Goal: Task Accomplishment & Management: Complete application form

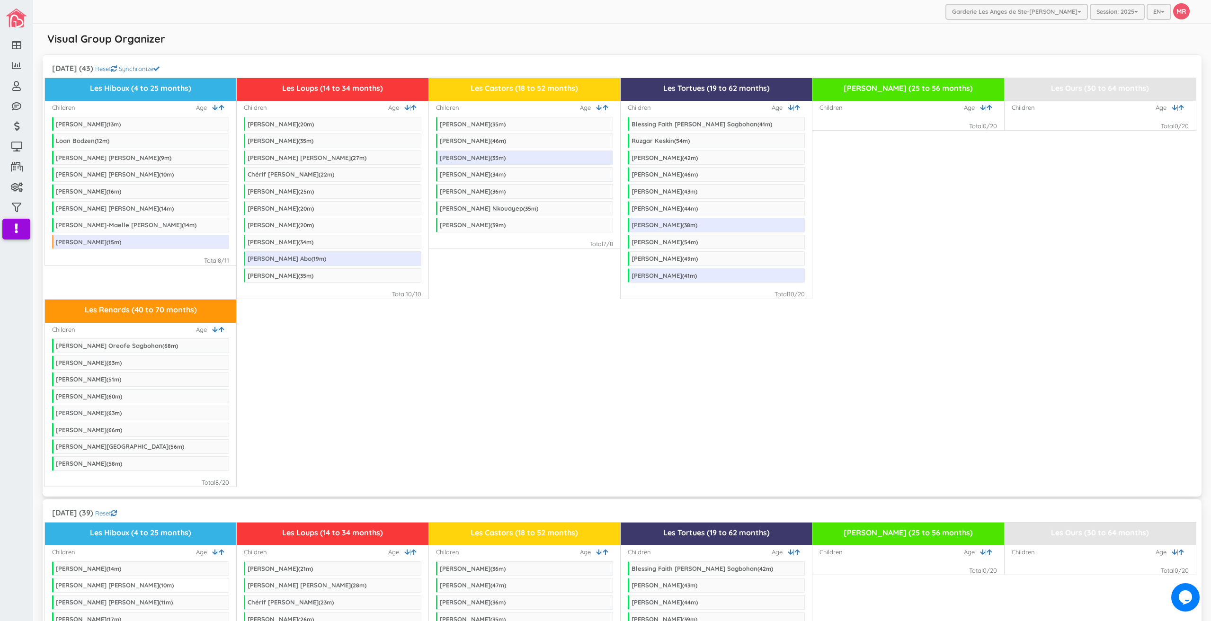
scroll to position [379, 0]
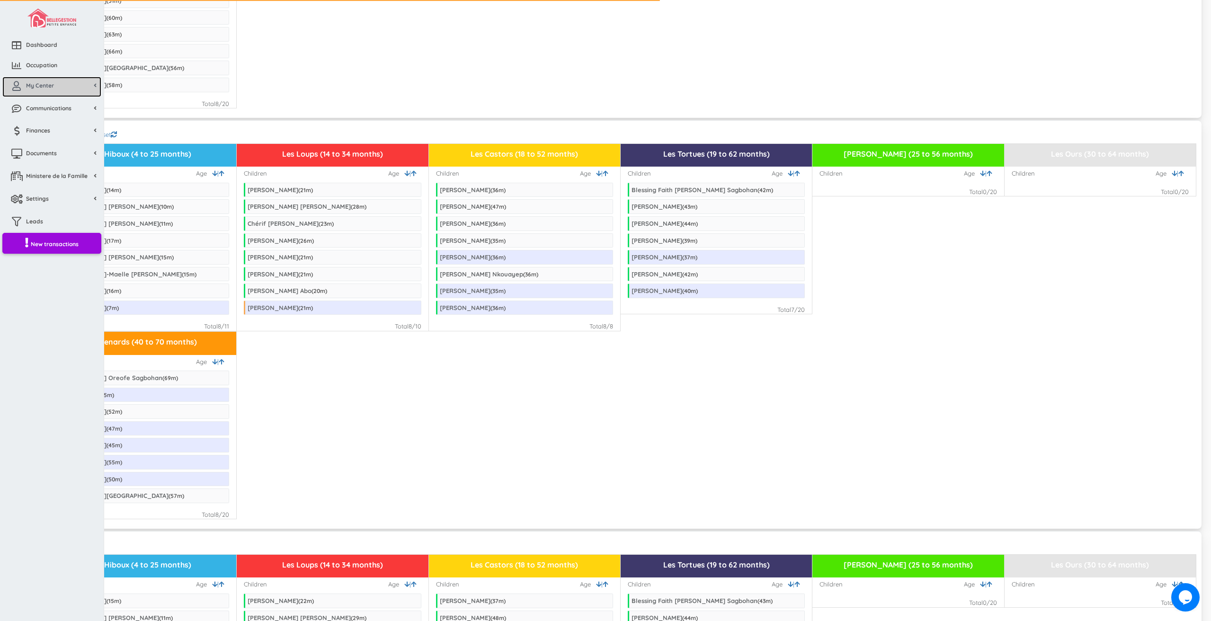
click at [25, 94] on link "My Center" at bounding box center [51, 87] width 99 height 20
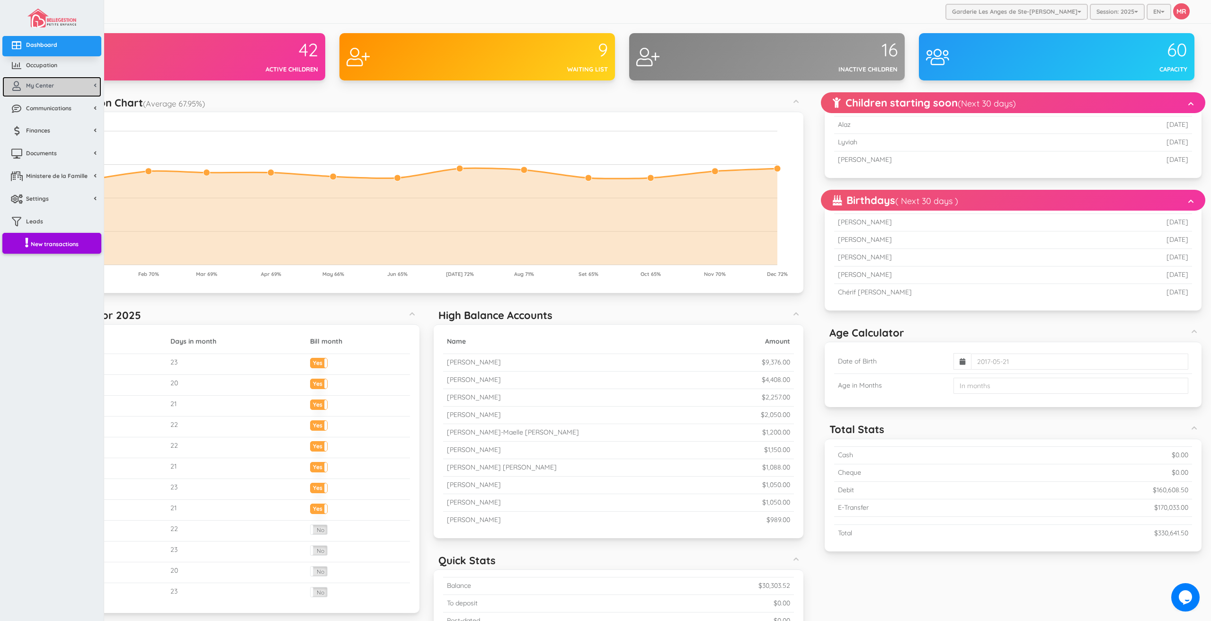
click at [44, 89] on link "My Center" at bounding box center [51, 87] width 99 height 20
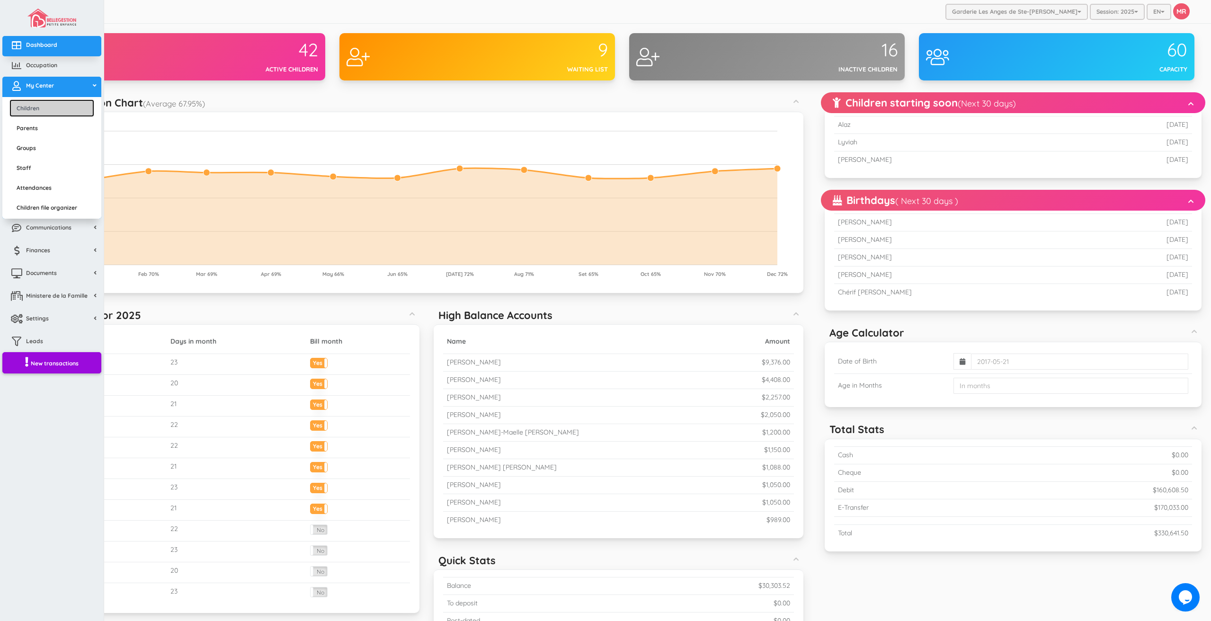
click at [51, 110] on link "Children" at bounding box center [51, 108] width 85 height 18
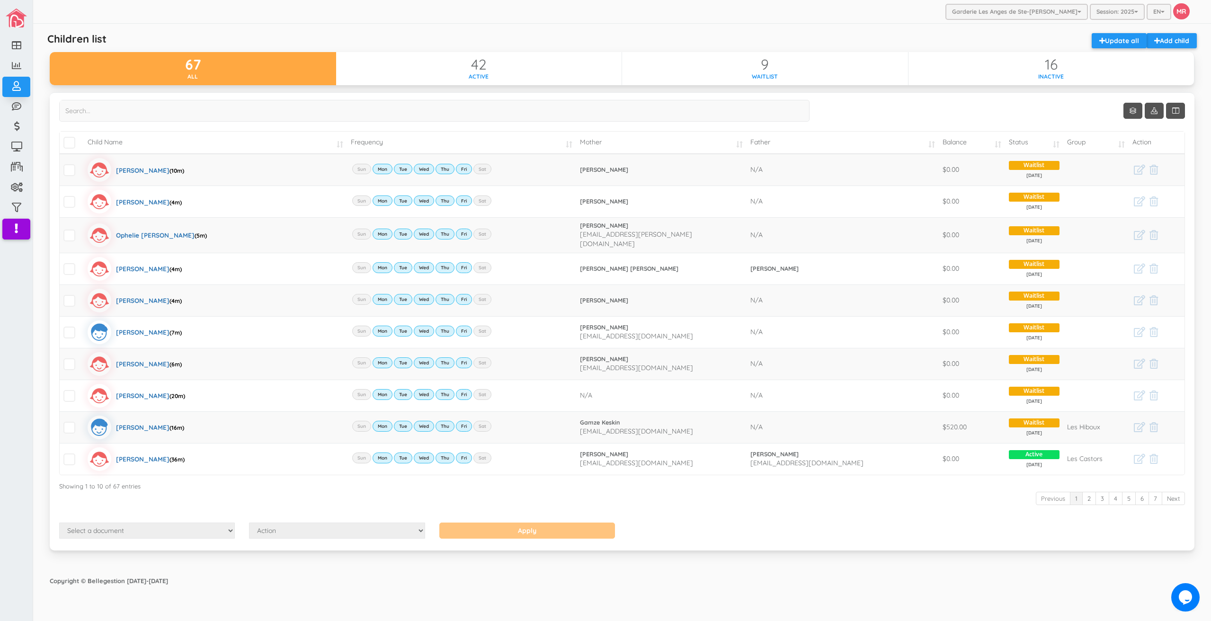
click at [626, 574] on div "Copyright © Bellegestion [DATE]-[DATE]" at bounding box center [622, 581] width 1164 height 18
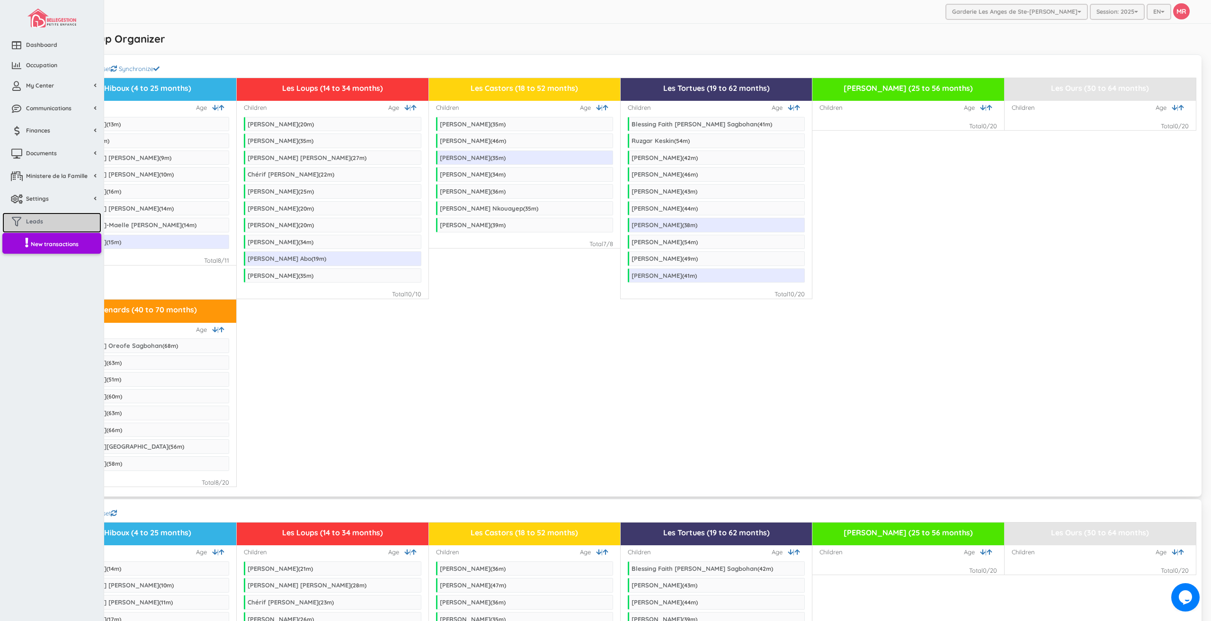
click at [52, 223] on link "Leads" at bounding box center [51, 223] width 99 height 20
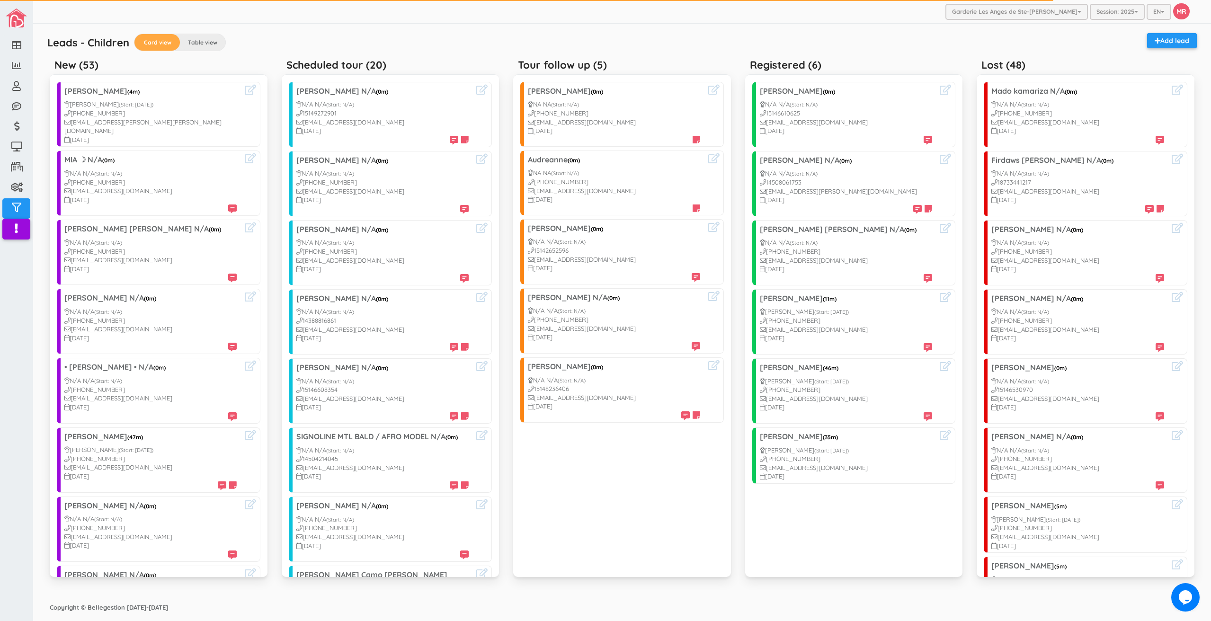
click at [328, 36] on div "Leads - Children Card view Table view Add lead" at bounding box center [622, 43] width 1159 height 21
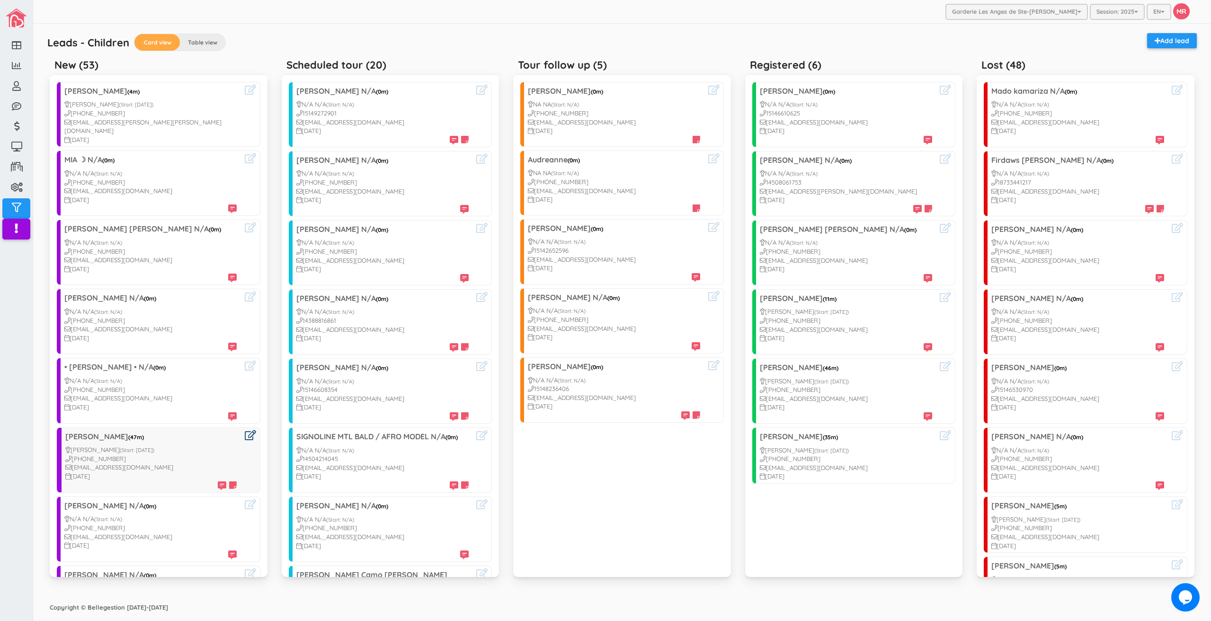
click at [245, 430] on icon at bounding box center [250, 435] width 11 height 10
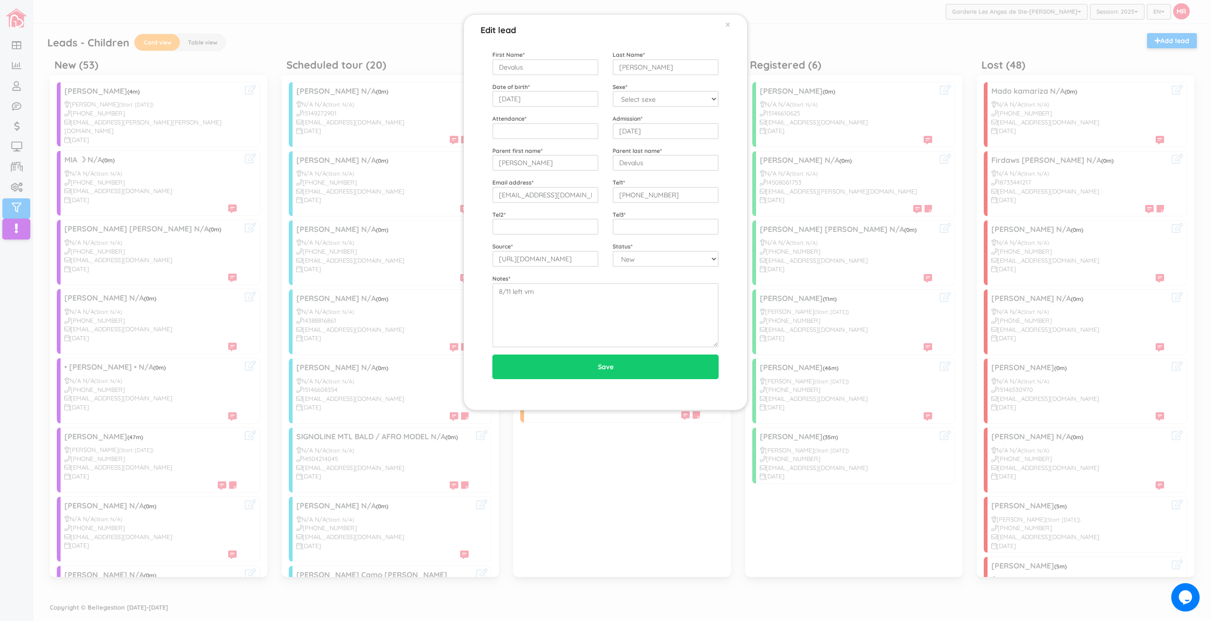
click at [818, 182] on div "Edit lead × First Name * Devalus Last Name * Délina Date of birth * 2021-08-28 …" at bounding box center [605, 310] width 1211 height 621
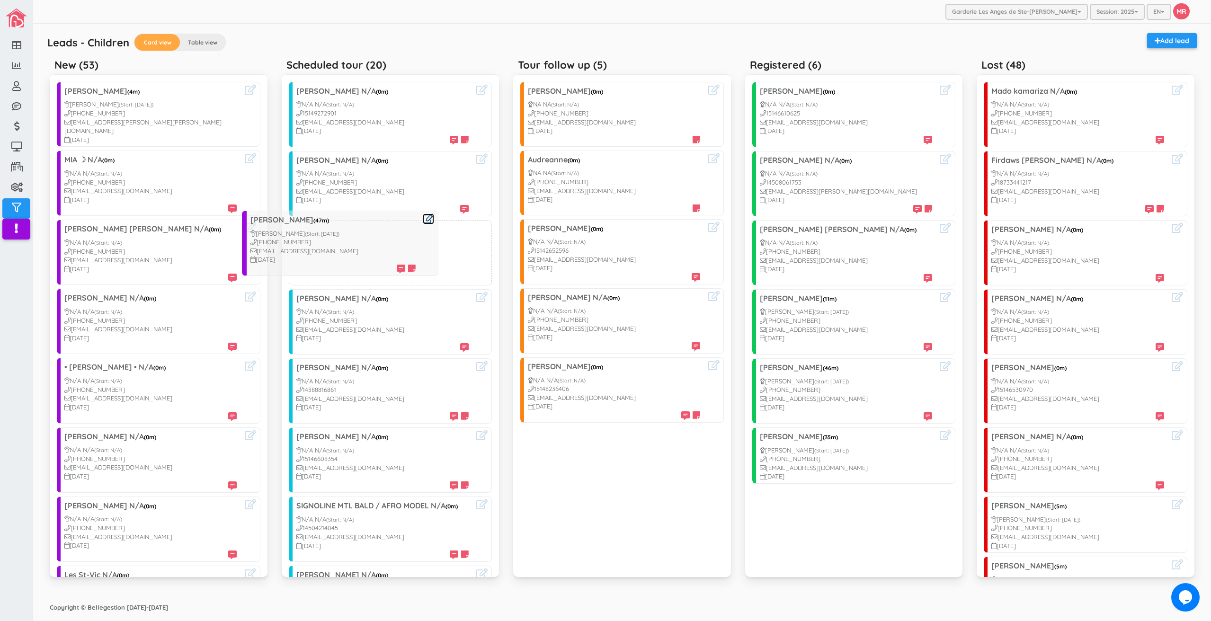
drag, startPoint x: 156, startPoint y: 454, endPoint x: 341, endPoint y: 246, distance: 278.3
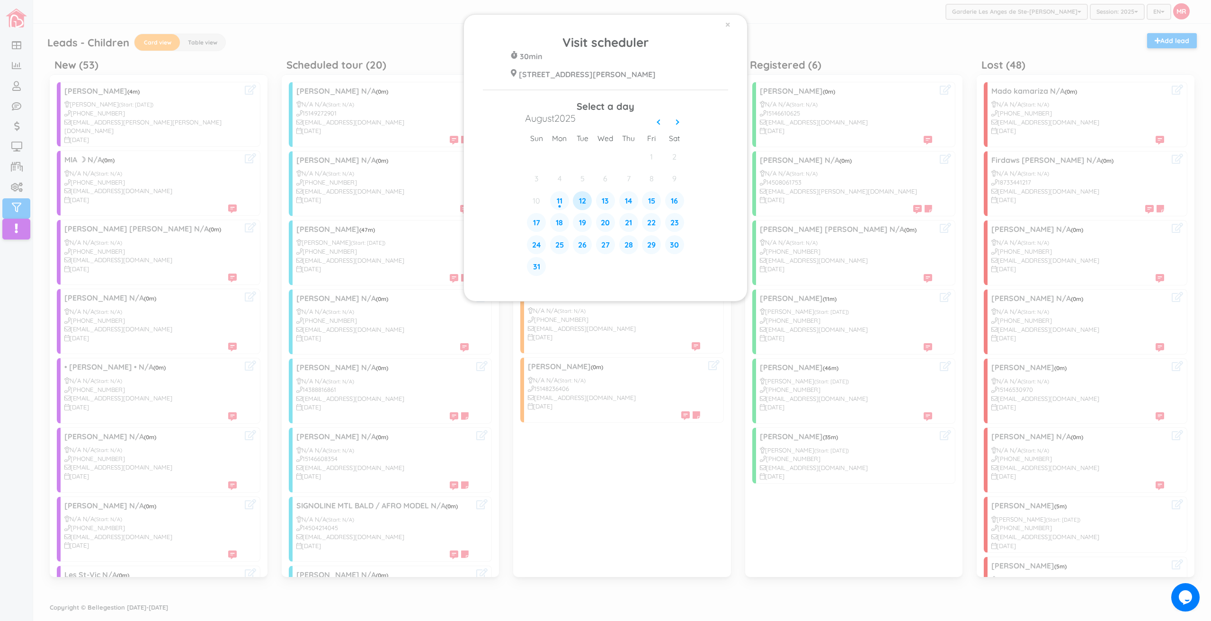
click at [586, 201] on div "12" at bounding box center [582, 200] width 19 height 19
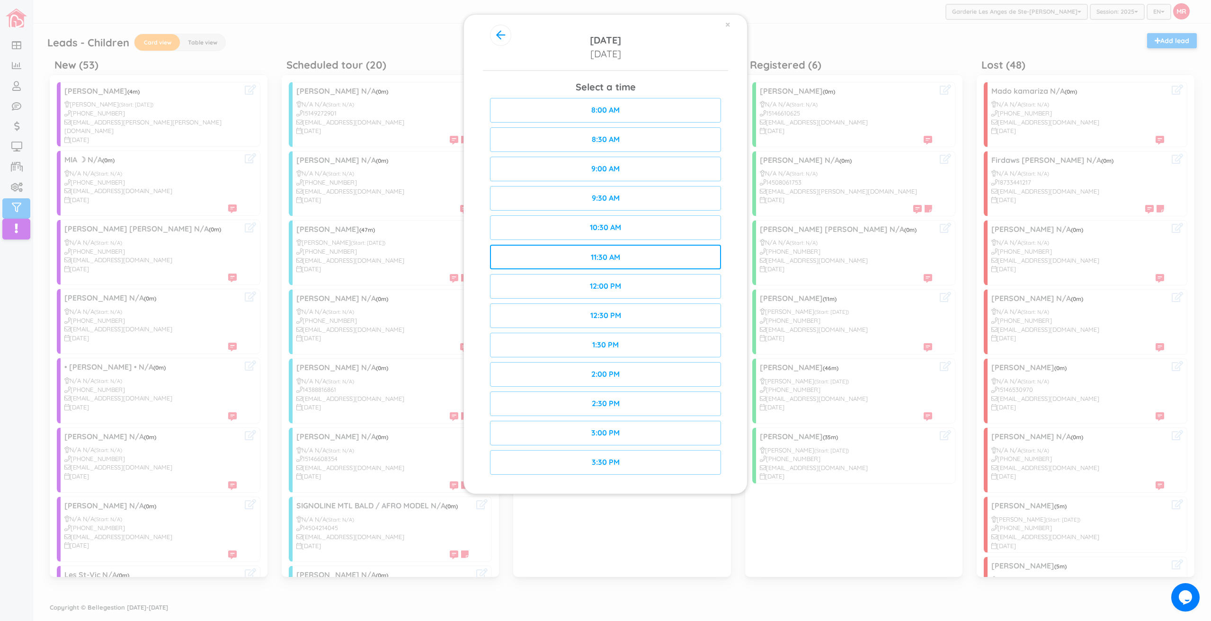
click at [671, 266] on div "11:30 AM" at bounding box center [605, 257] width 231 height 25
